Goal: Task Accomplishment & Management: Manage account settings

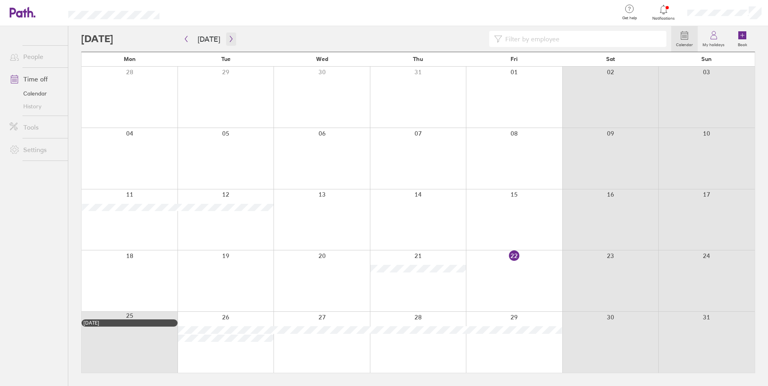
click at [226, 39] on button "button" at bounding box center [231, 39] width 10 height 13
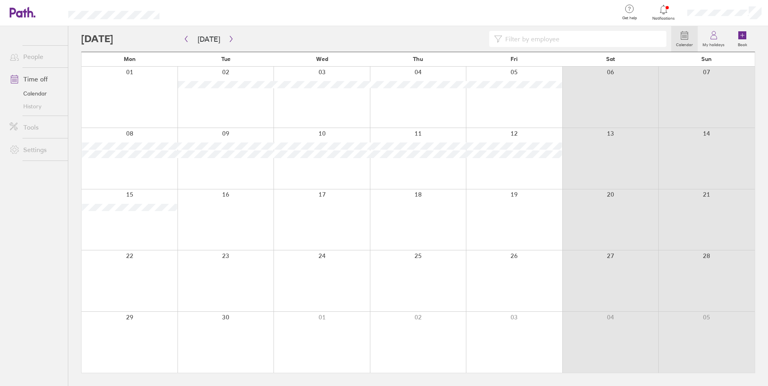
click at [223, 113] on div at bounding box center [226, 97] width 96 height 61
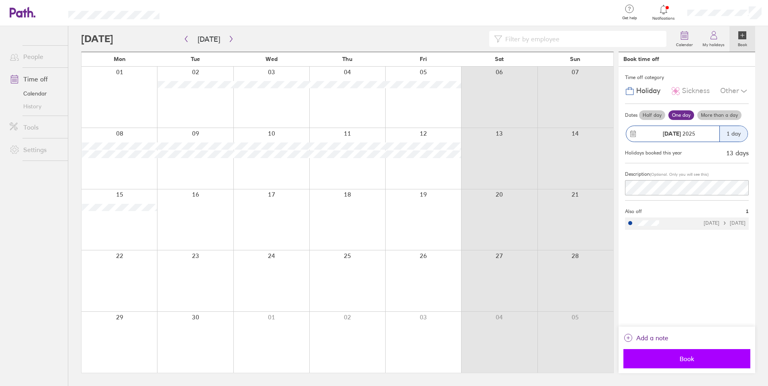
click at [686, 354] on button "Book" at bounding box center [687, 359] width 127 height 19
